Goal: Task Accomplishment & Management: Manage account settings

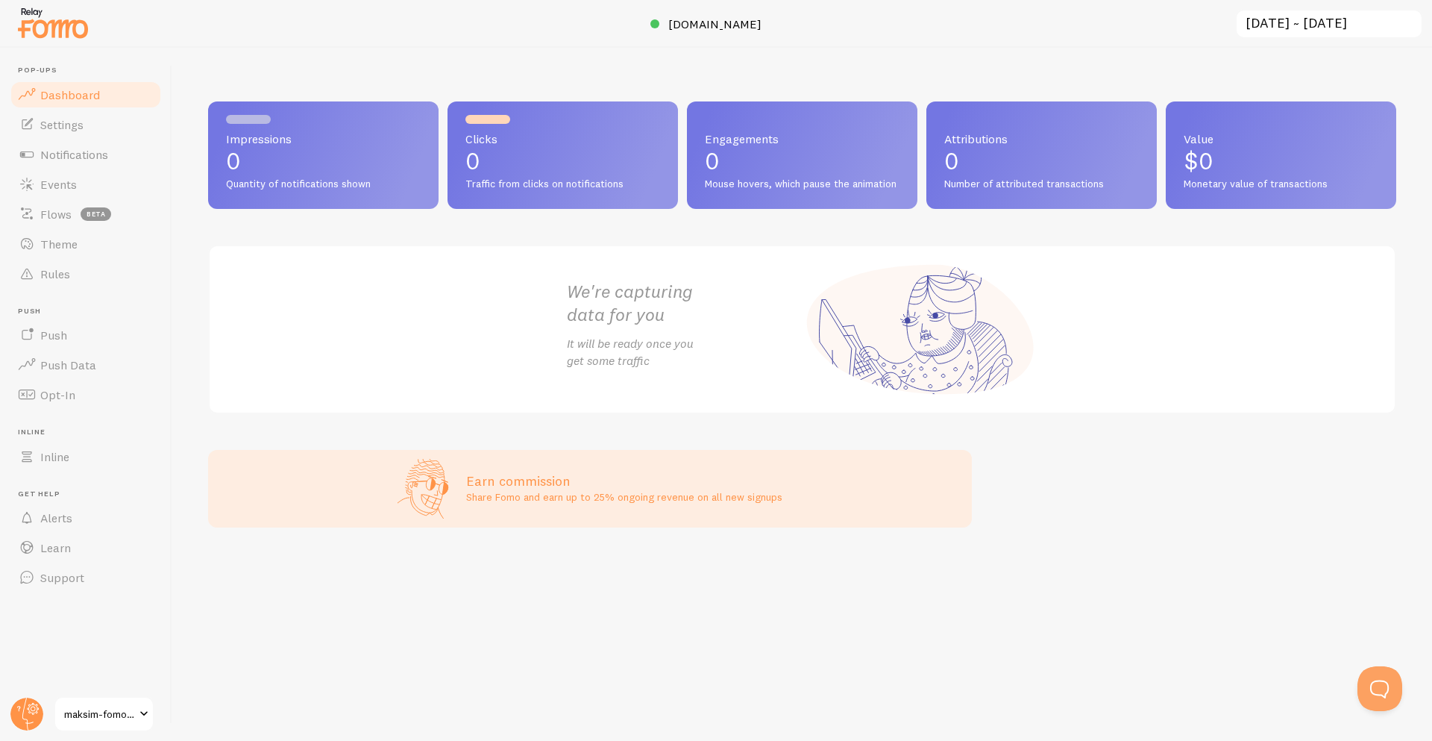
click at [92, 711] on span "maksim-fomo-dev-store" at bounding box center [99, 714] width 71 height 18
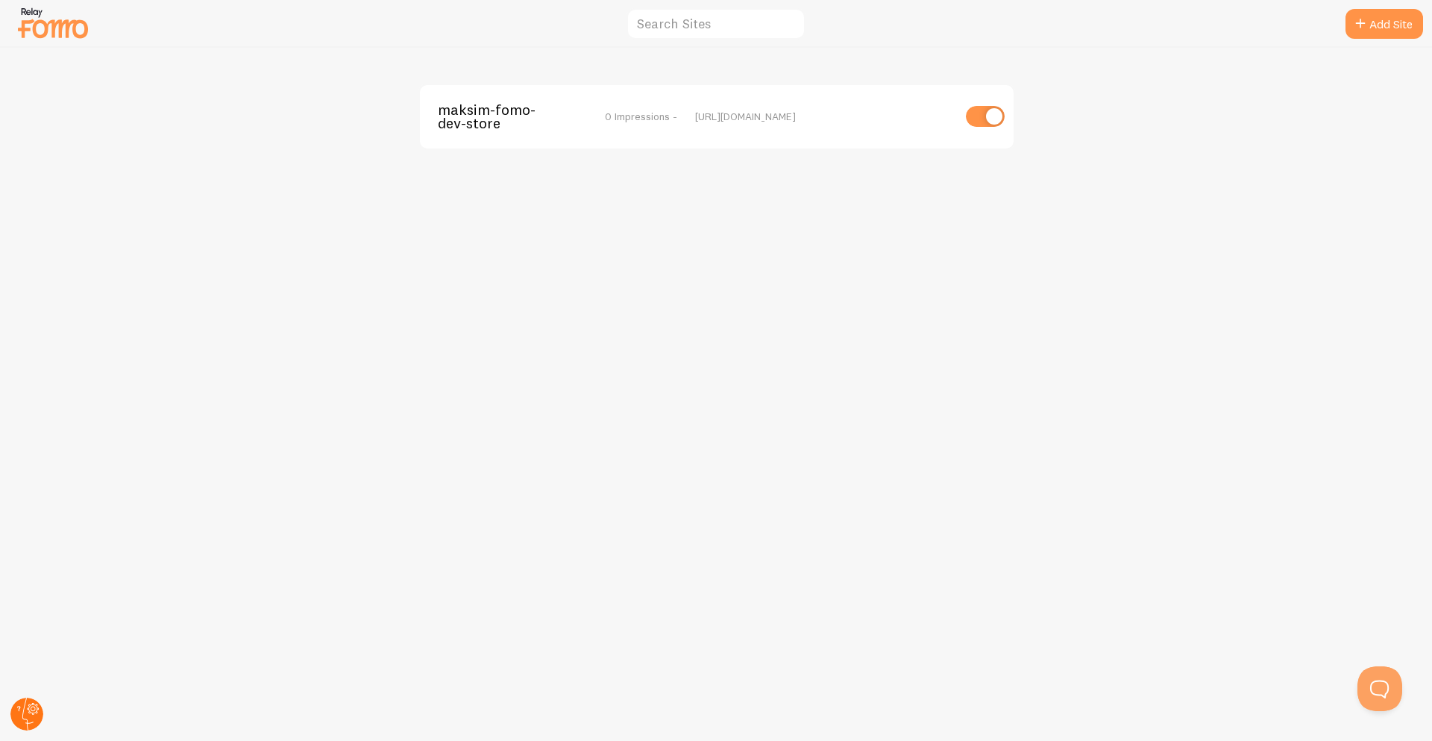
click at [13, 724] on icon at bounding box center [27, 714] width 36 height 36
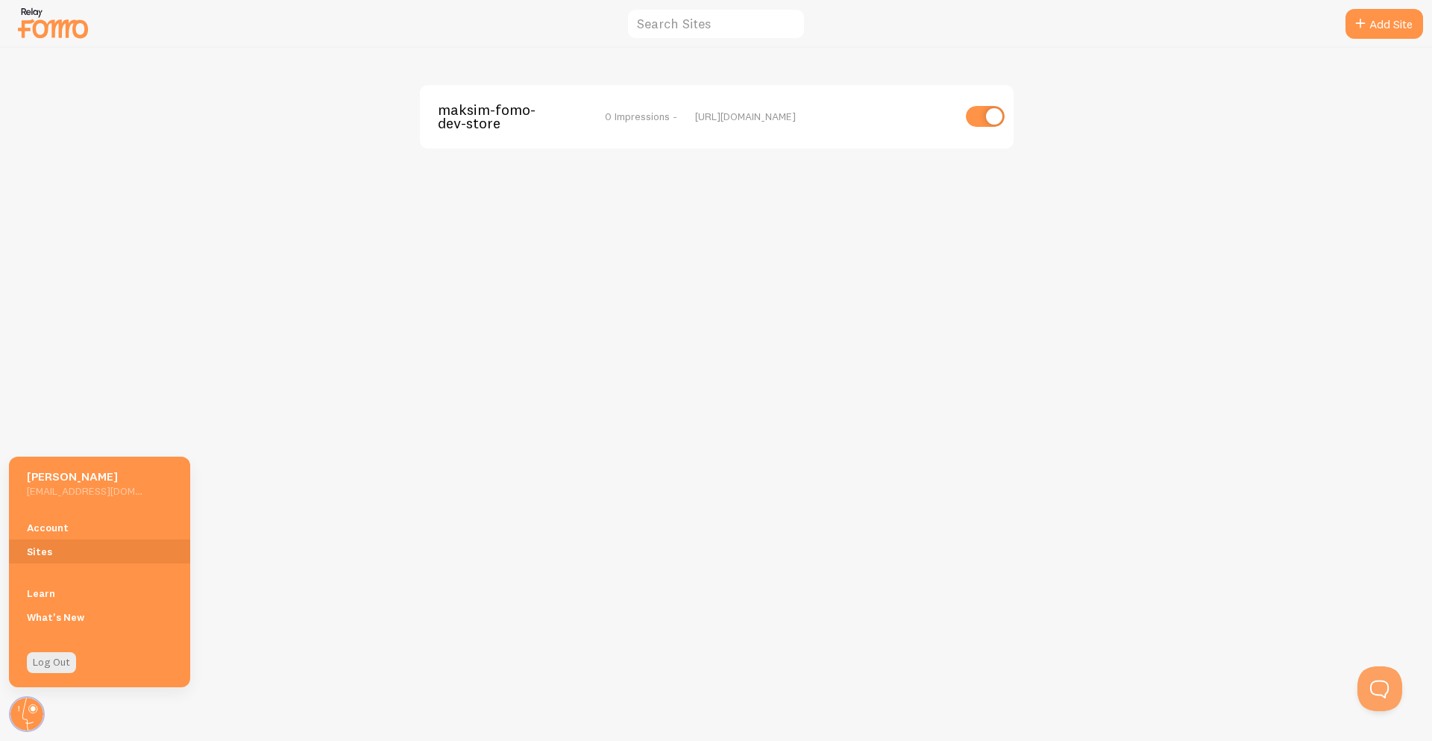
click at [40, 492] on h5 "mklimovich+shopify@relaycommerce.io" at bounding box center [85, 490] width 116 height 13
drag, startPoint x: 22, startPoint y: 492, endPoint x: 100, endPoint y: 485, distance: 77.8
click at [100, 485] on div "Maksim Klimovich mklimovich+shopify@relaycommerce.io" at bounding box center [99, 481] width 181 height 50
click at [57, 526] on link "Account" at bounding box center [99, 527] width 181 height 24
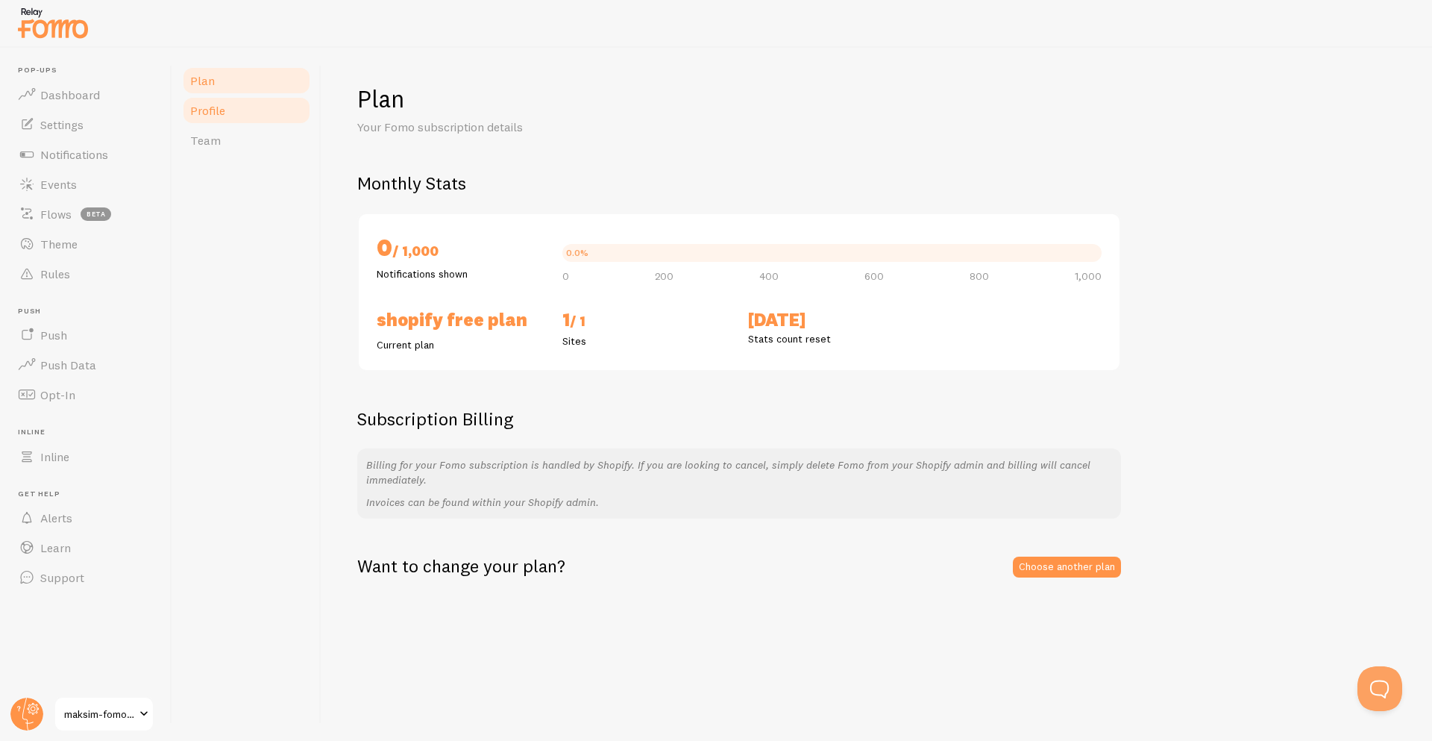
click at [242, 113] on link "Profile" at bounding box center [246, 110] width 131 height 30
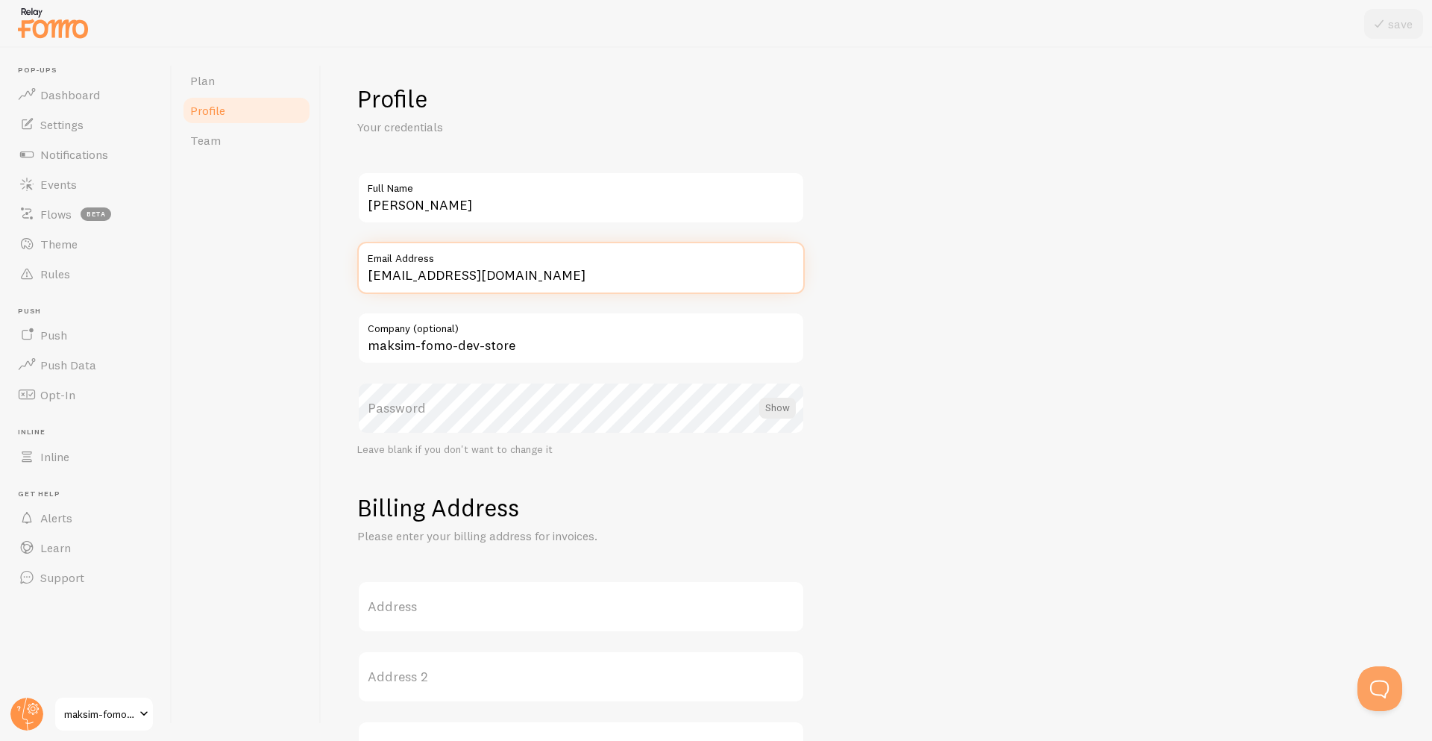
drag, startPoint x: 632, startPoint y: 272, endPoint x: 350, endPoint y: 277, distance: 281.9
click at [350, 277] on div "Profile Your credentials Maksim Klimovich Full Name mklimovich+shopify@relaycom…" at bounding box center [876, 394] width 1110 height 693
click at [653, 41] on div at bounding box center [716, 24] width 1432 height 48
click at [439, 277] on input "mklimovich+shopify@relaycommerce.io" at bounding box center [580, 268] width 447 height 52
type input "mklimovich+changed@relaycommerce.io"
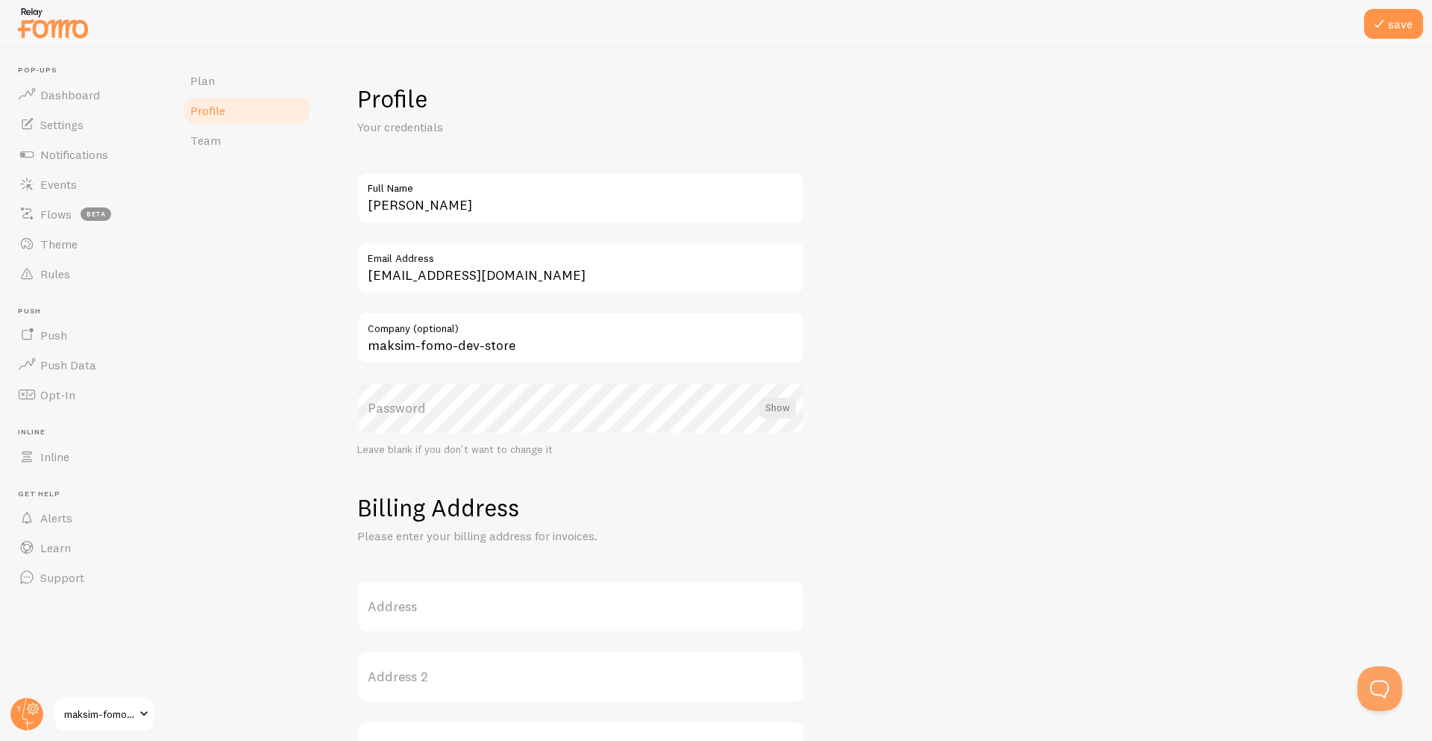
click at [1022, 456] on form "Profile Your credentials Maksim Klimovich Full Name mklimovich+changed@relaycom…" at bounding box center [876, 645] width 1039 height 1122
click at [1409, 28] on button "save" at bounding box center [1393, 24] width 59 height 30
click at [85, 97] on span "Dashboard" at bounding box center [70, 94] width 60 height 15
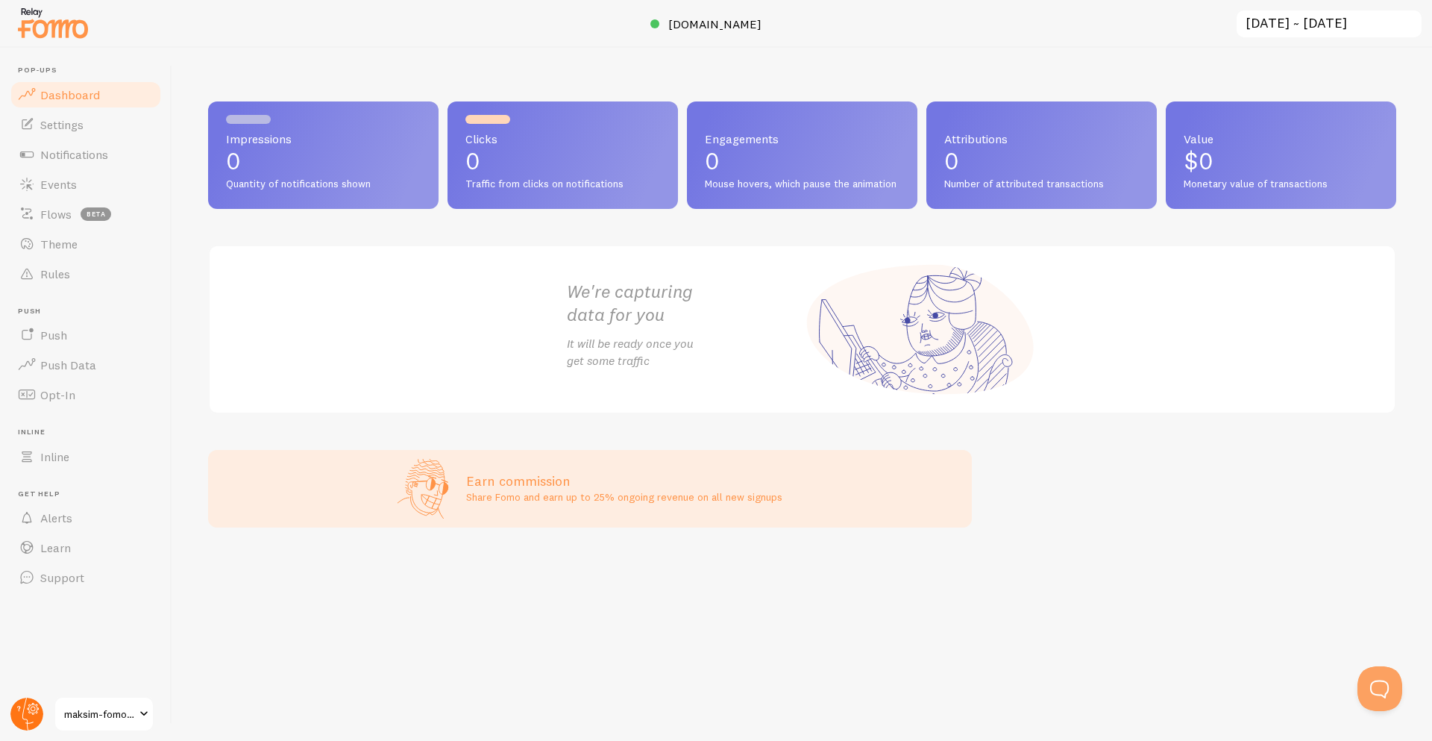
click at [35, 705] on circle at bounding box center [26, 713] width 33 height 33
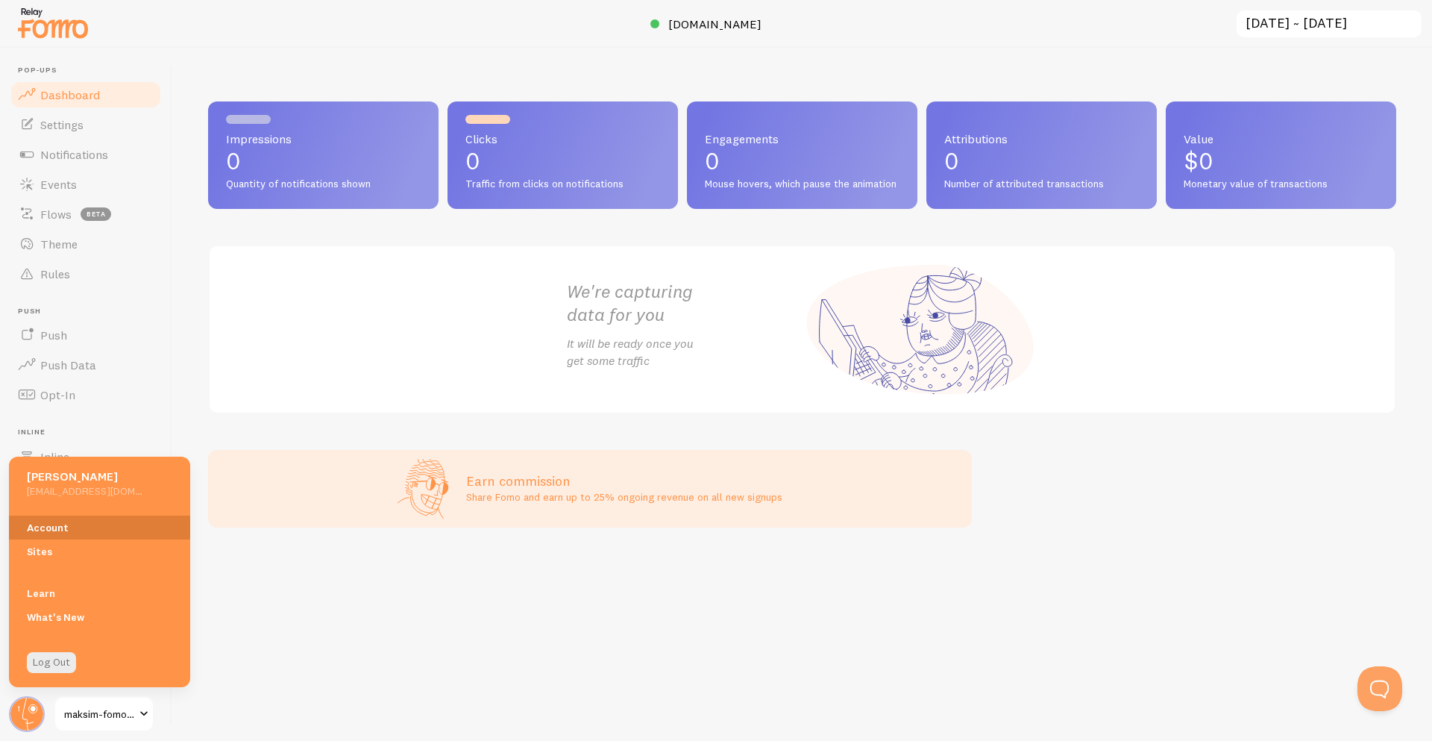
click at [74, 533] on link "Account" at bounding box center [99, 527] width 181 height 24
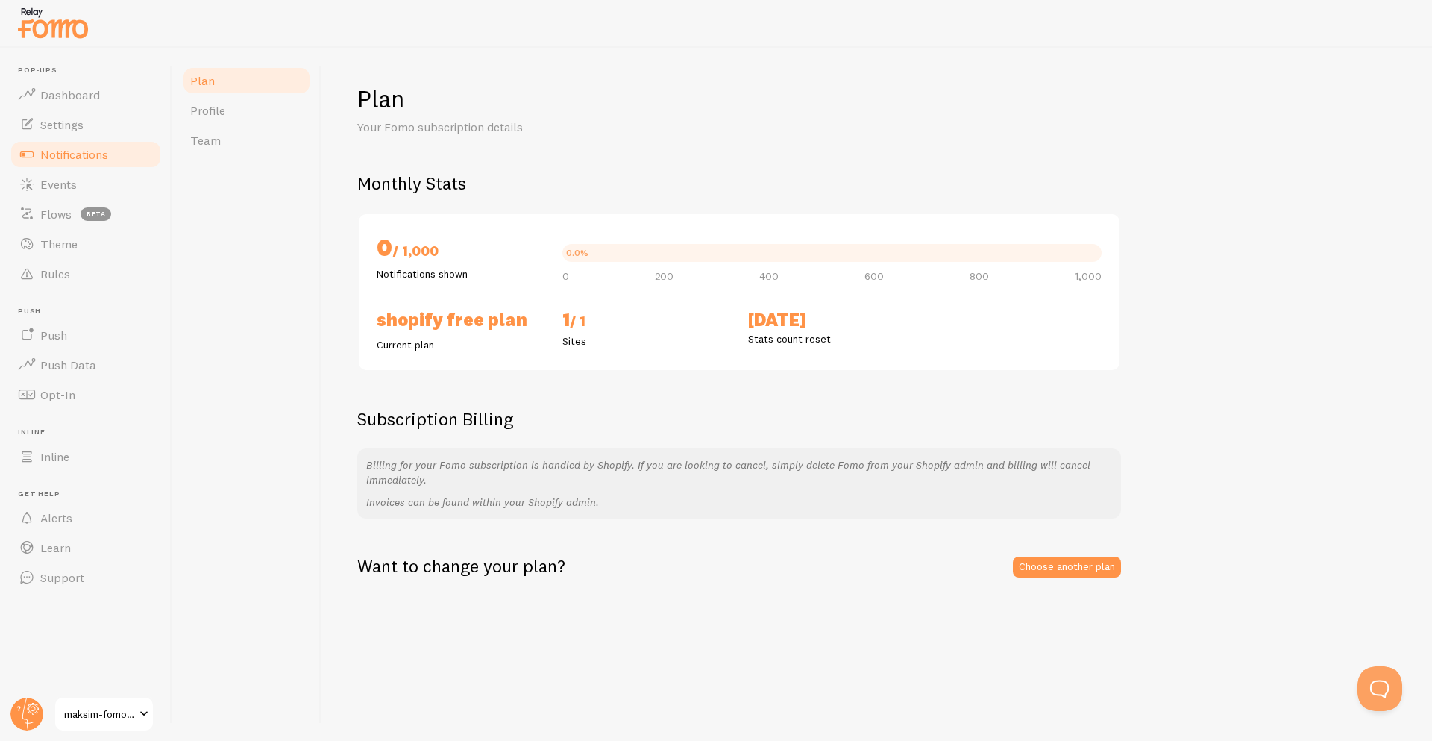
click at [92, 147] on span "Notifications" at bounding box center [74, 154] width 68 height 15
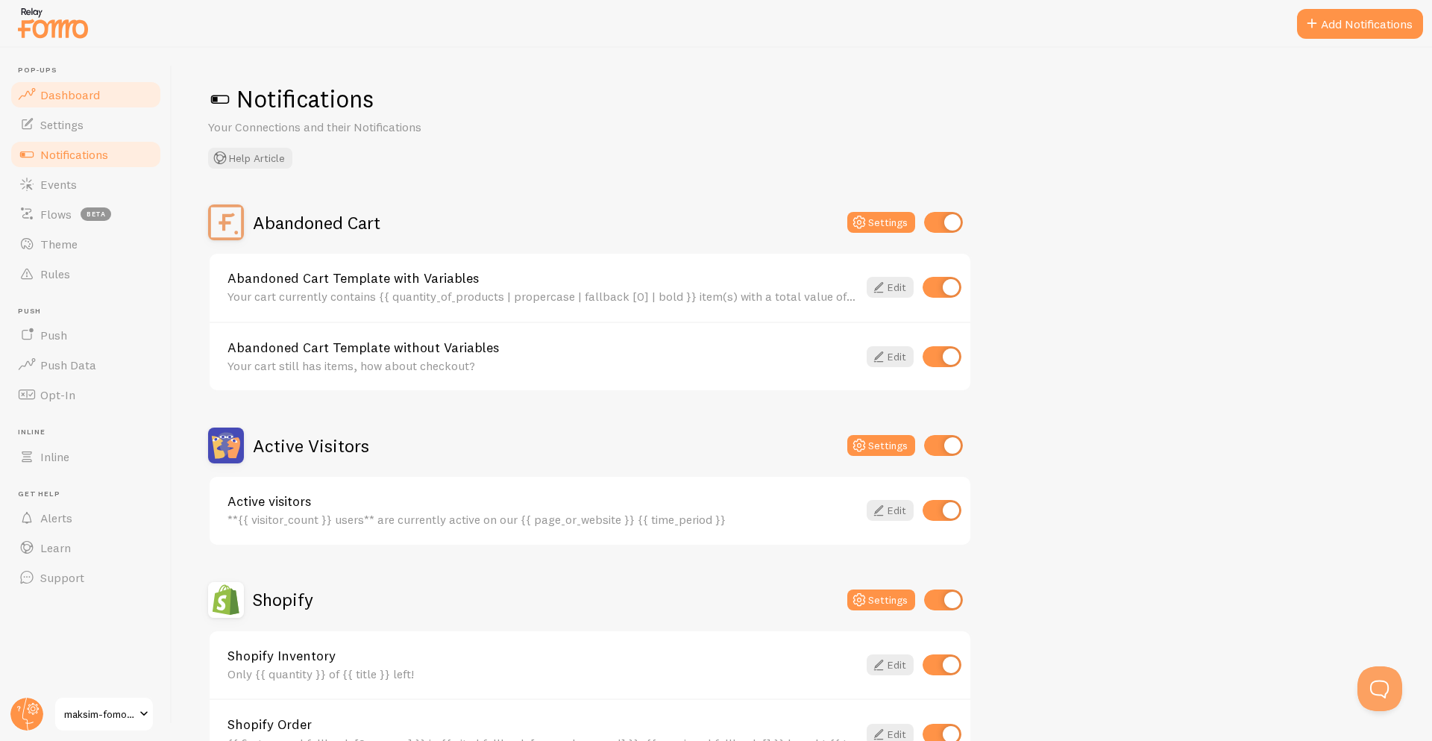
click at [37, 101] on link "Dashboard" at bounding box center [86, 95] width 154 height 30
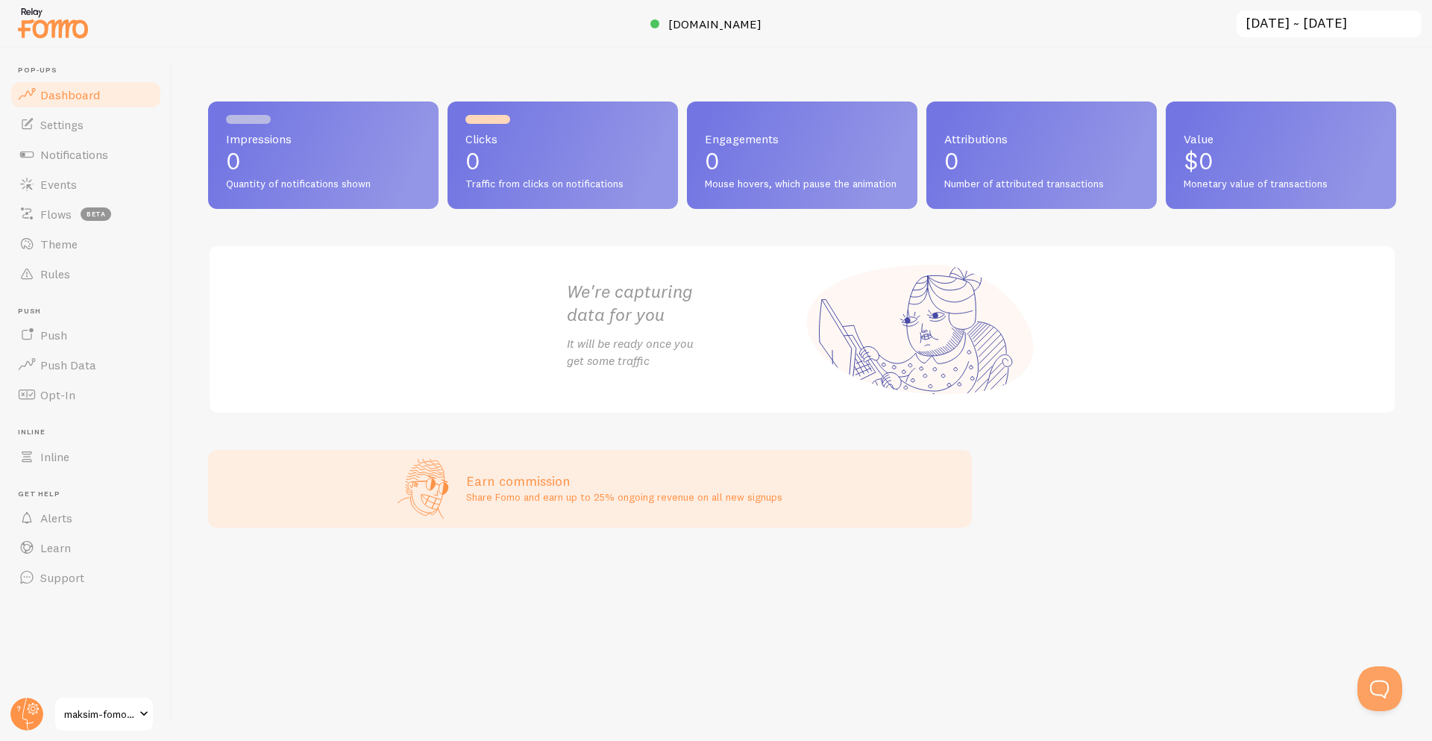
click at [133, 728] on link "maksim-fomo-dev-store" at bounding box center [104, 714] width 101 height 36
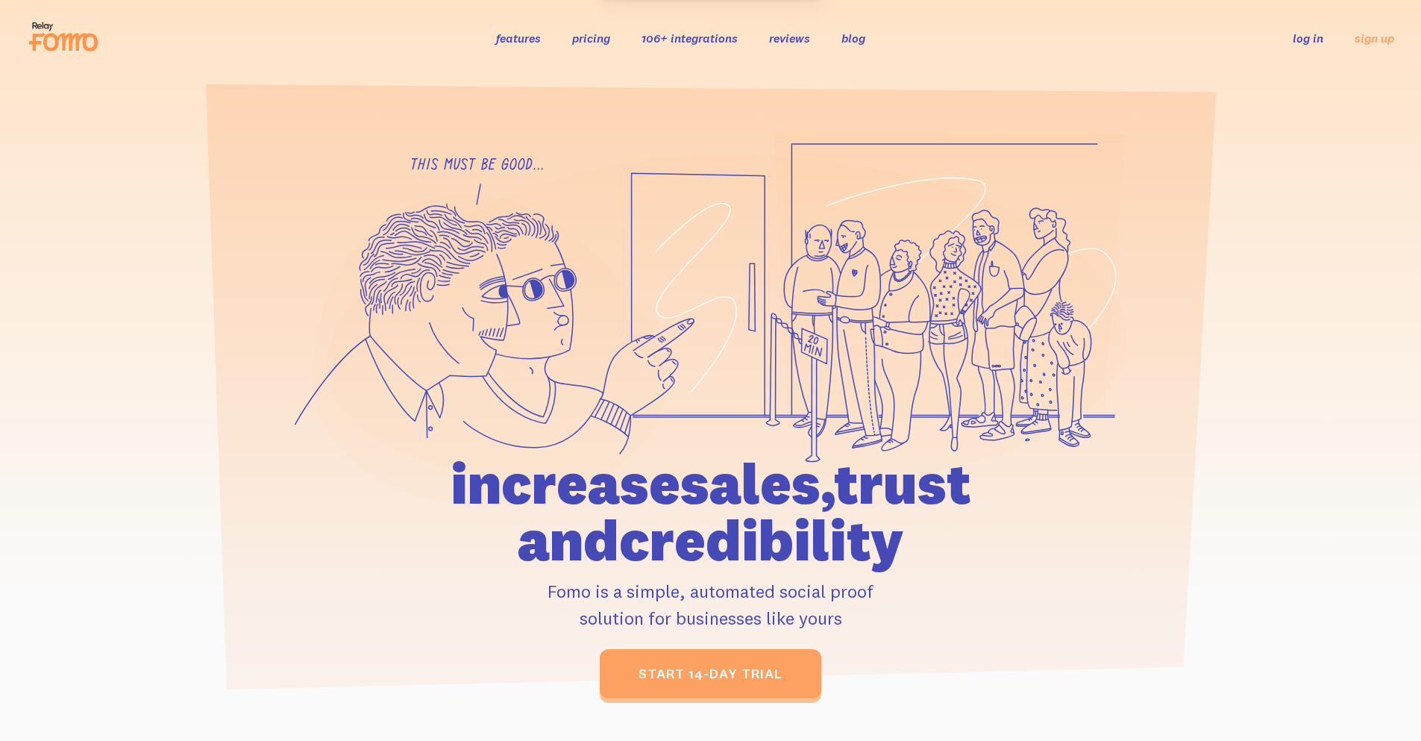
click at [1320, 40] on link "log in" at bounding box center [1307, 38] width 31 height 15
